Goal: Task Accomplishment & Management: Use online tool/utility

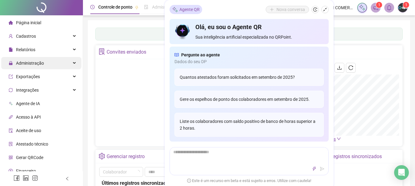
click at [27, 69] on span "Administração" at bounding box center [26, 63] width 35 height 12
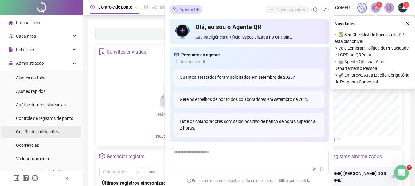
click at [26, 133] on span "Gestão de solicitações" at bounding box center [37, 132] width 43 height 5
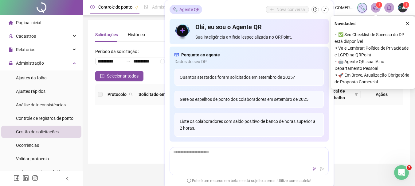
click at [324, 11] on icon "shrink" at bounding box center [325, 10] width 4 height 4
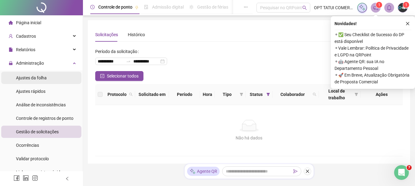
click at [48, 74] on li "Ajustes da folha" at bounding box center [41, 78] width 80 height 12
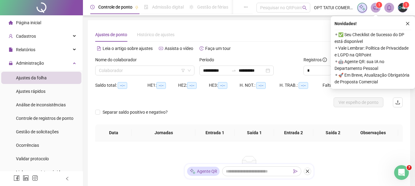
type input "**********"
click at [122, 68] on input "search" at bounding box center [142, 70] width 86 height 9
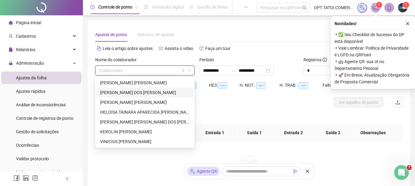
click at [139, 92] on div "[PERSON_NAME] DOS [PERSON_NAME]" at bounding box center [144, 92] width 89 height 7
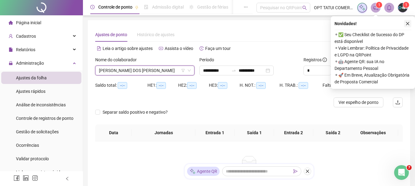
click at [408, 24] on icon "close" at bounding box center [407, 23] width 4 height 4
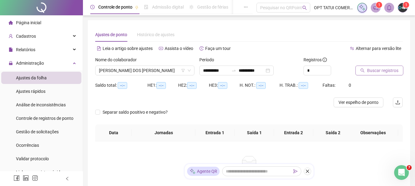
click at [376, 70] on span "Buscar registros" at bounding box center [382, 70] width 31 height 7
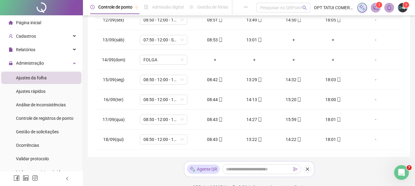
scroll to position [142, 0]
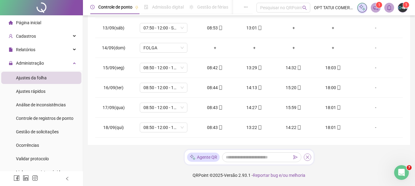
click at [307, 160] on button "button" at bounding box center [307, 157] width 7 height 7
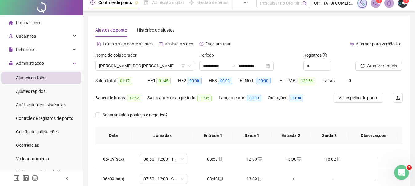
scroll to position [0, 0]
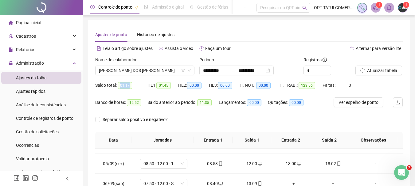
drag, startPoint x: 121, startPoint y: 84, endPoint x: 135, endPoint y: 83, distance: 14.5
click at [135, 83] on div "Saldo total: 01:17" at bounding box center [121, 85] width 52 height 7
